Goal: Task Accomplishment & Management: Manage account settings

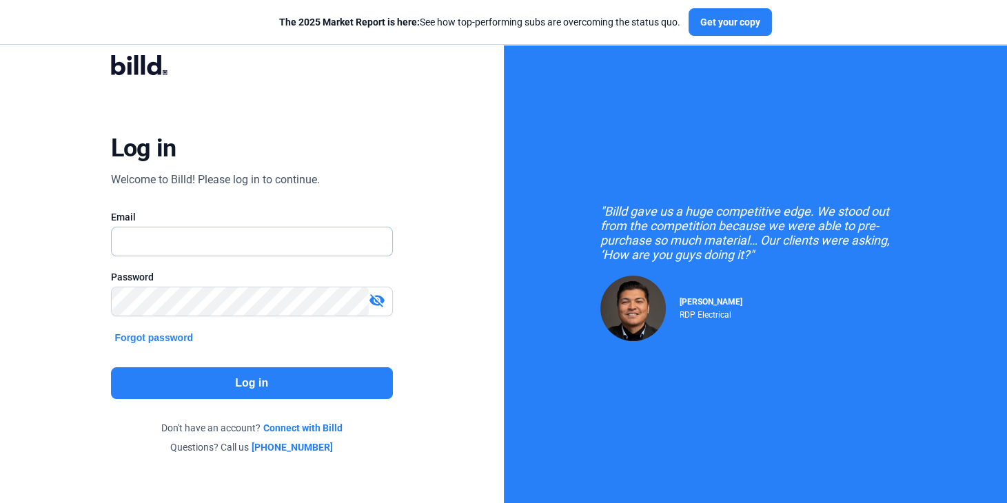
click at [130, 241] on input "text" at bounding box center [245, 241] width 266 height 28
type input "[EMAIL_ADDRESS][DOMAIN_NAME]"
click at [247, 379] on button "Log in" at bounding box center [252, 383] width 282 height 32
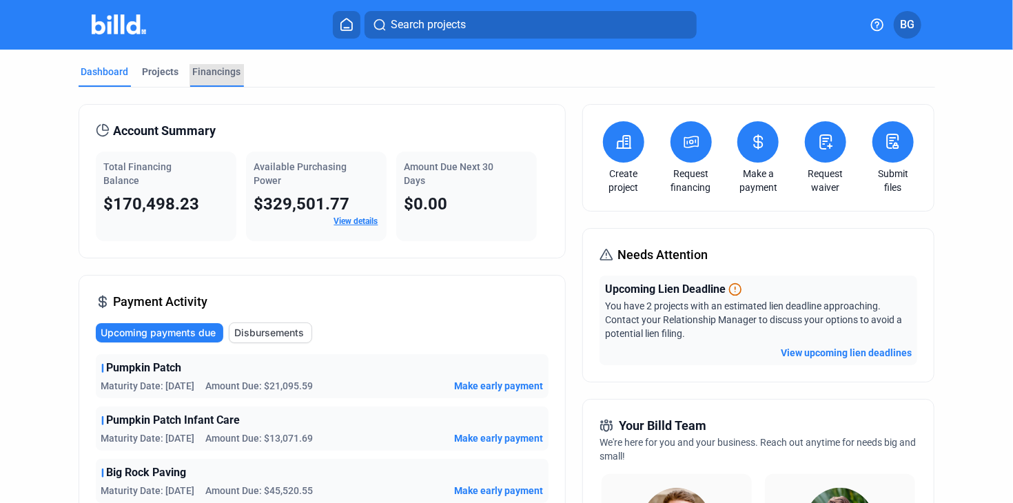
click at [211, 70] on div "Financings" at bounding box center [217, 72] width 48 height 14
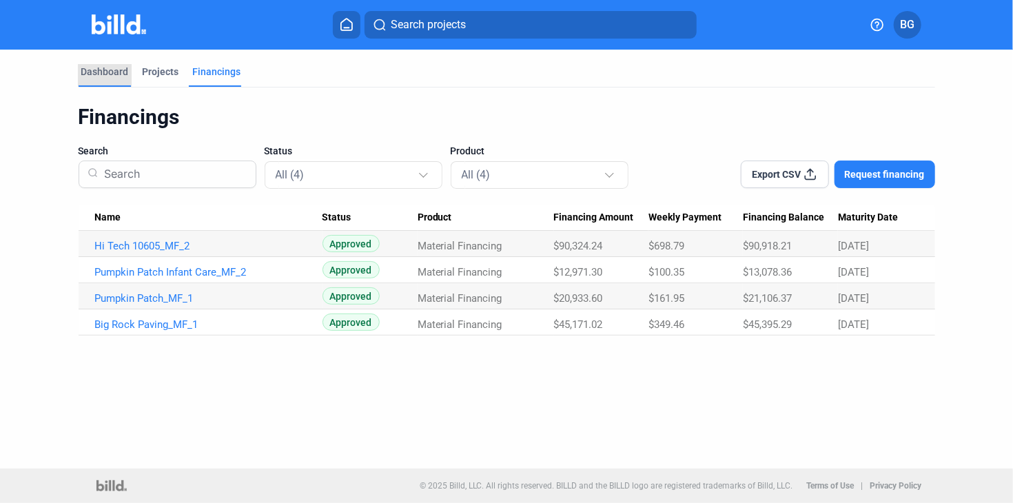
click at [116, 73] on div "Dashboard" at bounding box center [105, 72] width 48 height 14
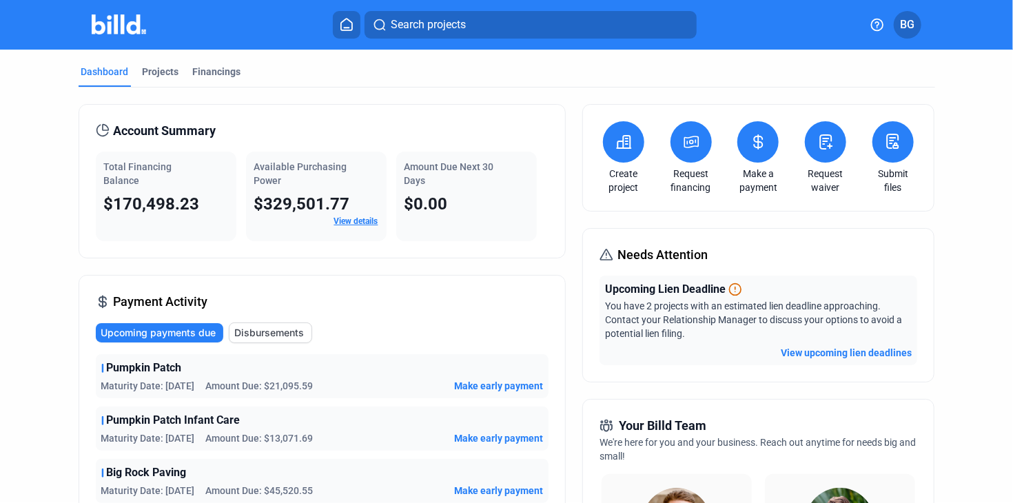
click at [269, 332] on span "Disbursements" at bounding box center [270, 333] width 70 height 14
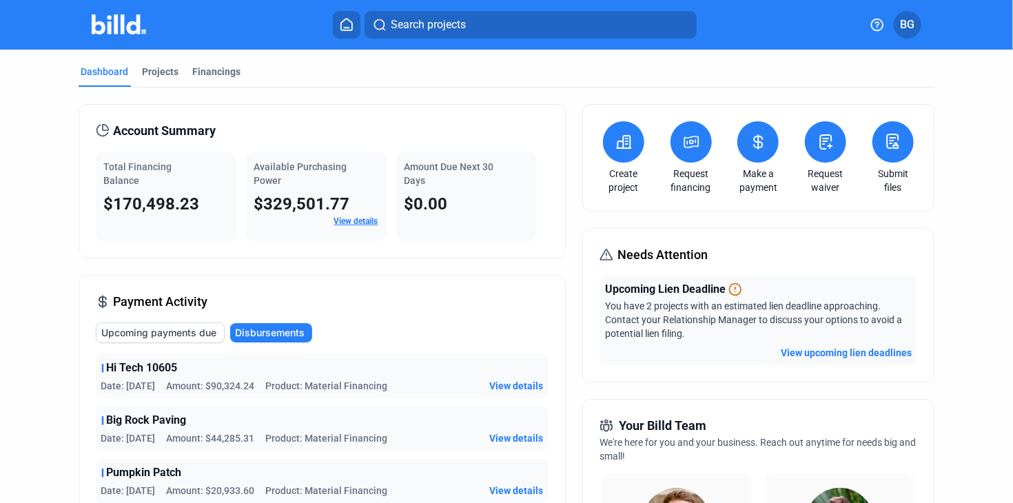
click at [176, 334] on span "Upcoming payments due" at bounding box center [159, 333] width 115 height 14
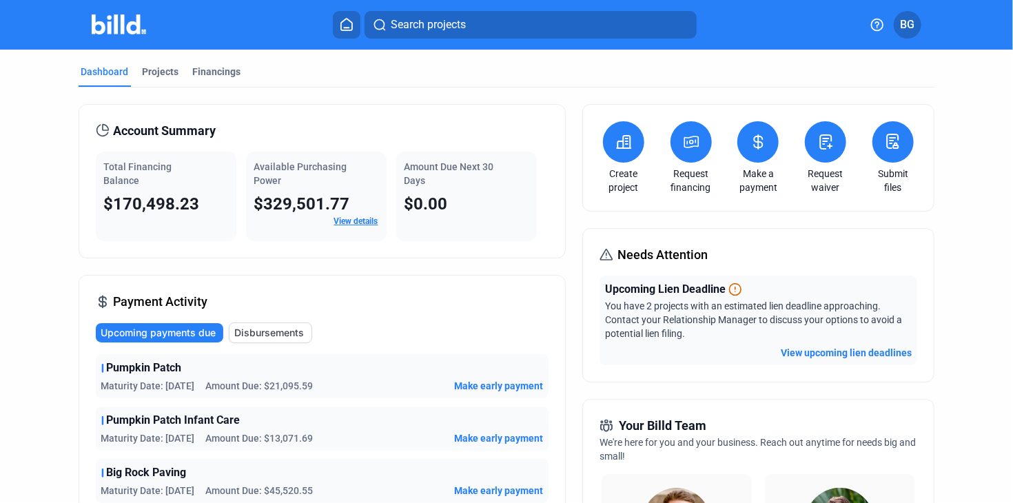
click at [753, 140] on icon at bounding box center [758, 142] width 17 height 17
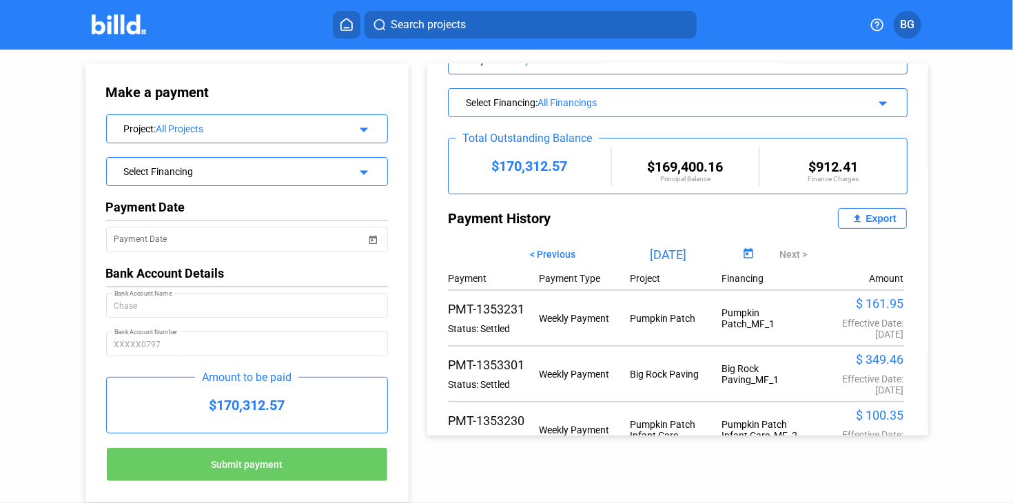
click at [965, 266] on div "Make a payment Project : All Projects arrow_drop_down Select Financing arrow_dr…" at bounding box center [506, 276] width 1013 height 453
